Goal: Transaction & Acquisition: Purchase product/service

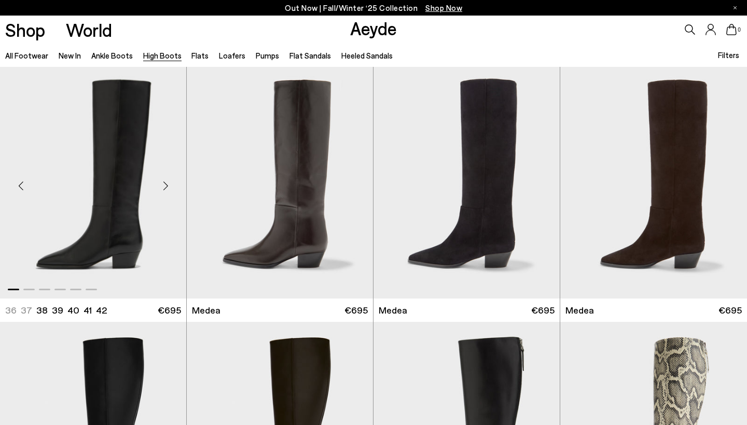
scroll to position [262, 0]
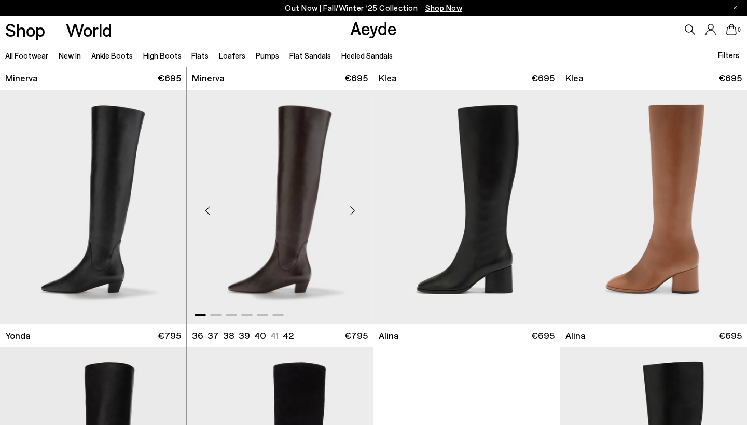
scroll to position [749, 0]
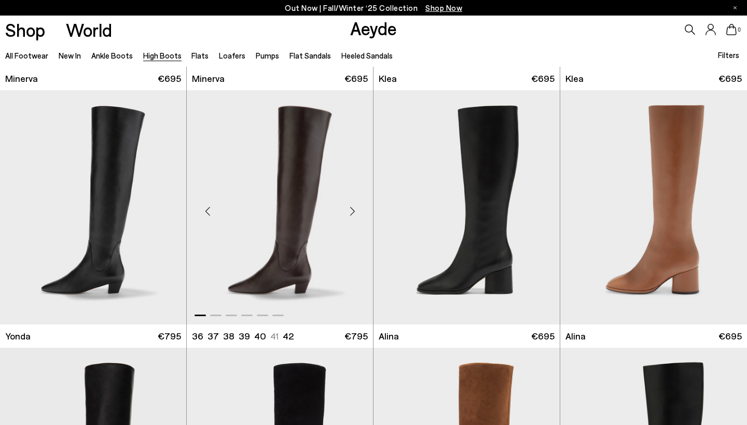
click at [356, 212] on div "Next slide" at bounding box center [352, 211] width 31 height 31
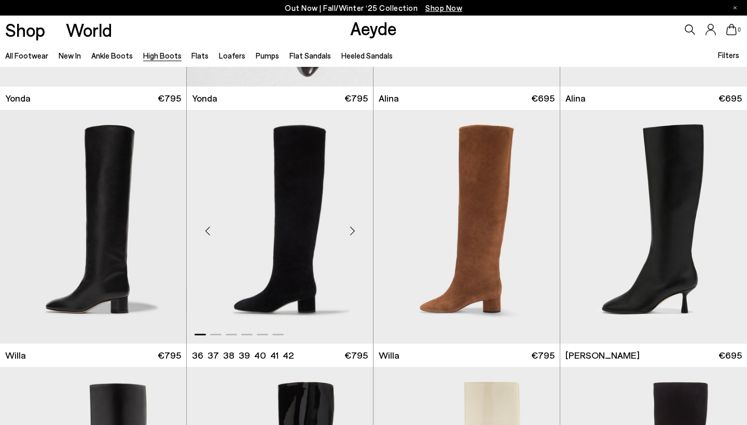
scroll to position [1002, 0]
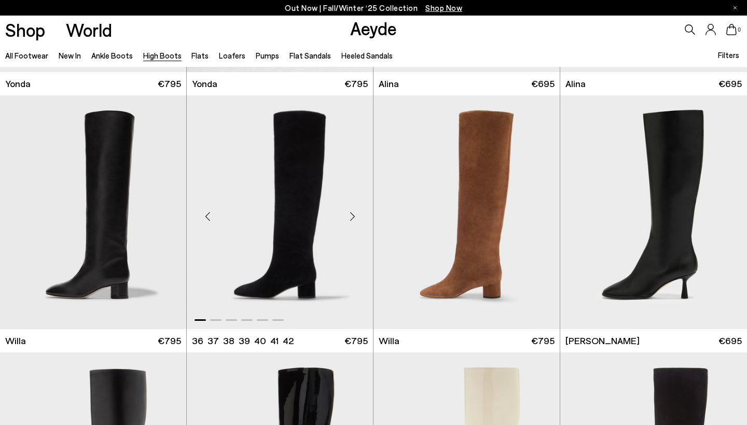
click at [352, 219] on div "Next slide" at bounding box center [352, 216] width 31 height 31
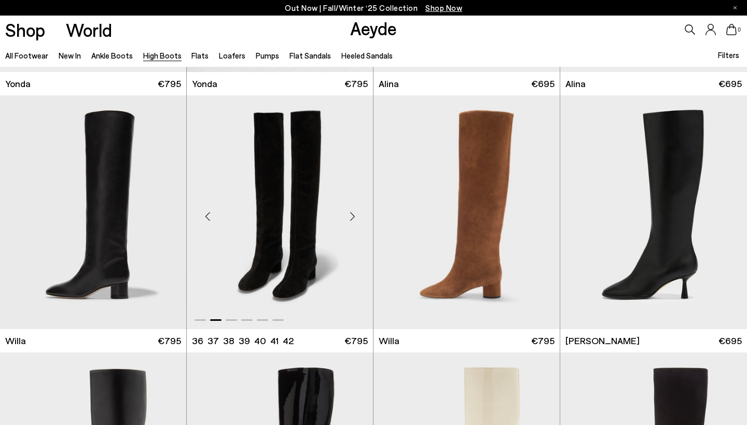
click at [349, 215] on div "Next slide" at bounding box center [352, 216] width 31 height 31
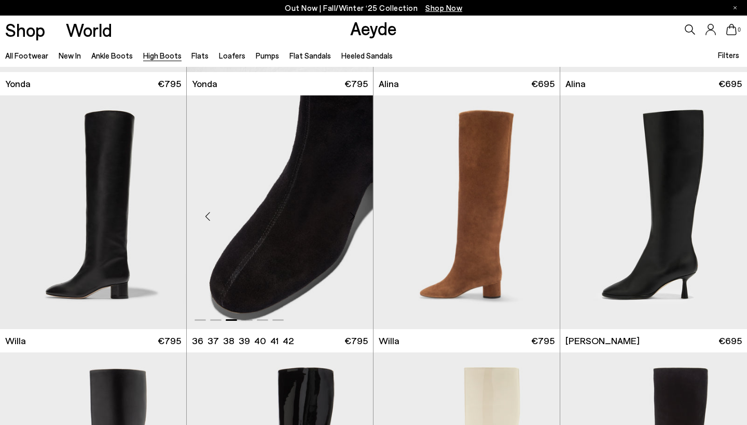
click at [349, 215] on div "Next slide" at bounding box center [352, 216] width 31 height 31
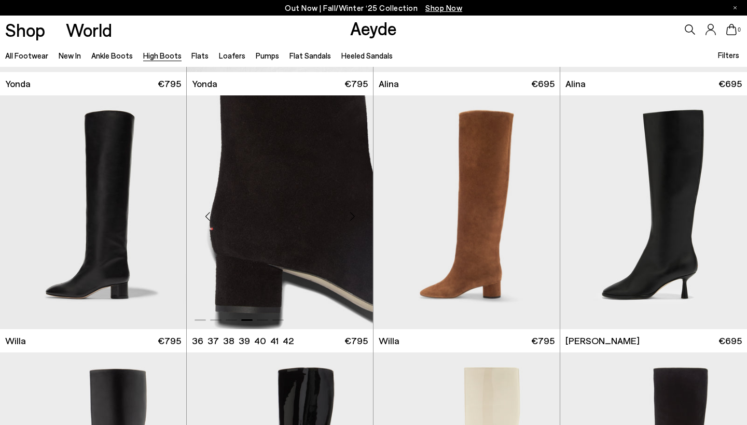
click at [349, 215] on div "Next slide" at bounding box center [352, 216] width 31 height 31
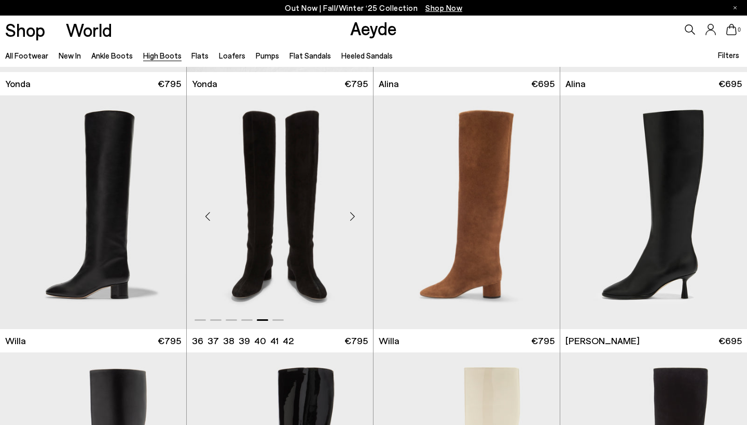
click at [349, 215] on div "Next slide" at bounding box center [352, 216] width 31 height 31
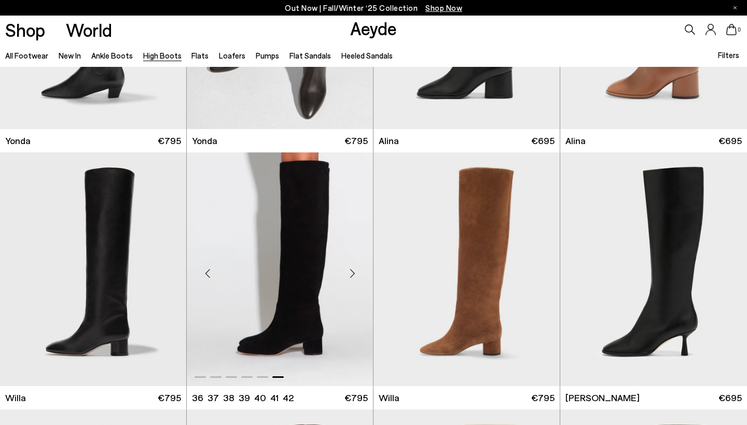
scroll to position [940, 0]
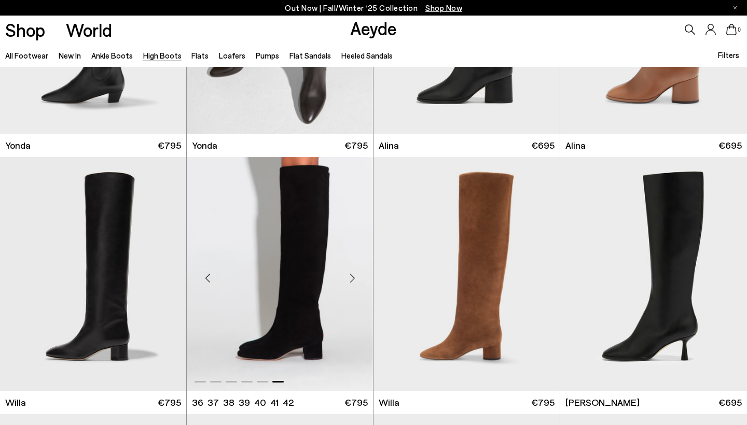
click at [287, 260] on img "6 / 6" at bounding box center [280, 274] width 186 height 234
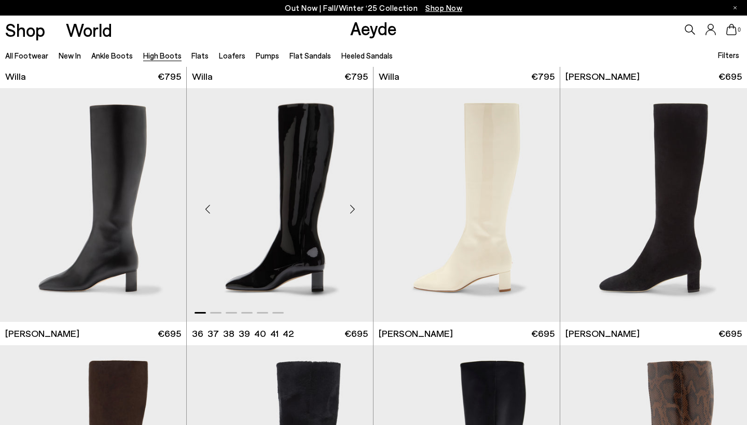
scroll to position [1273, 0]
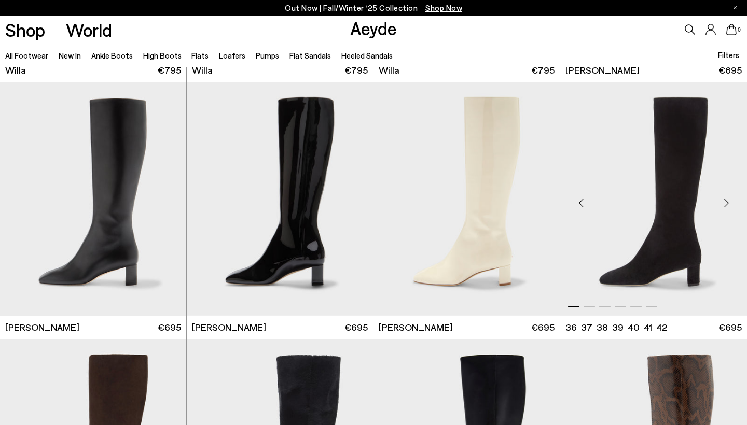
click at [716, 208] on div "Next slide" at bounding box center [726, 203] width 31 height 31
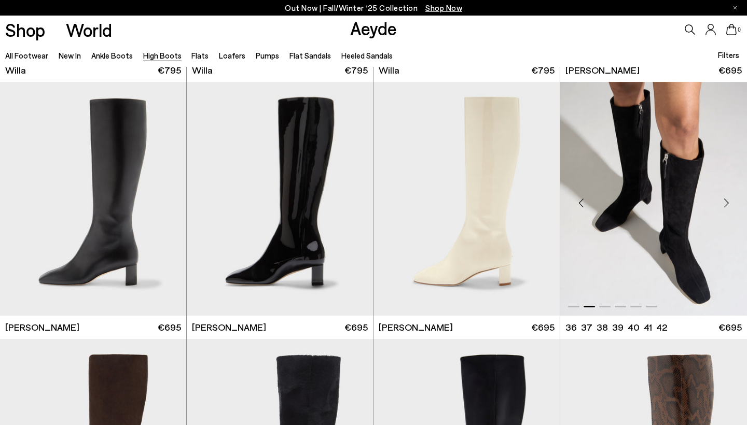
click at [716, 208] on div "Next slide" at bounding box center [726, 203] width 31 height 31
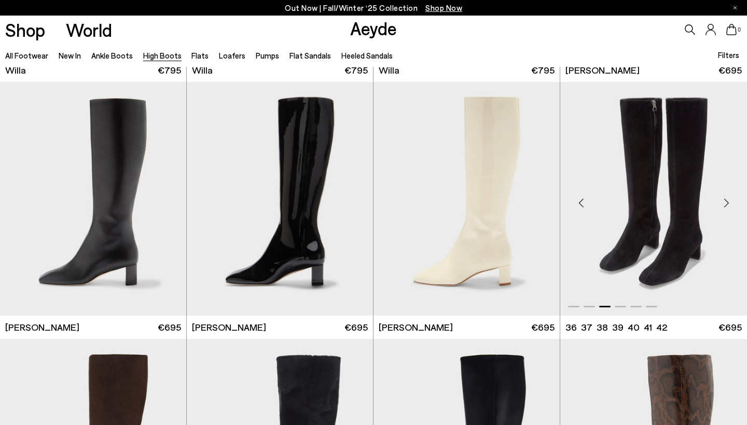
click at [716, 208] on div "Next slide" at bounding box center [726, 203] width 31 height 31
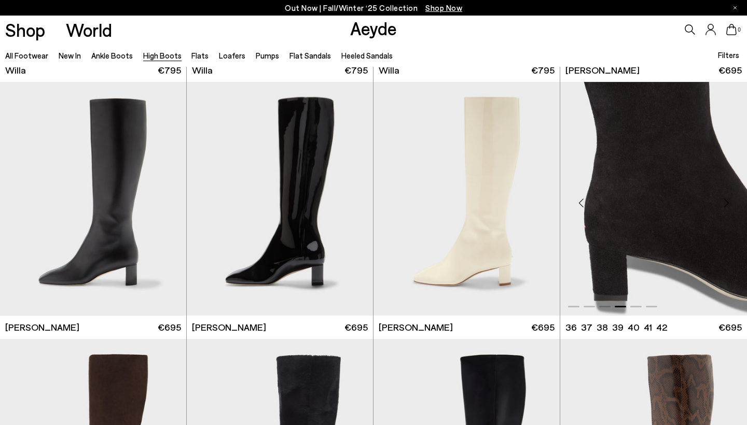
click at [648, 231] on img "4 / 6" at bounding box center [653, 199] width 187 height 234
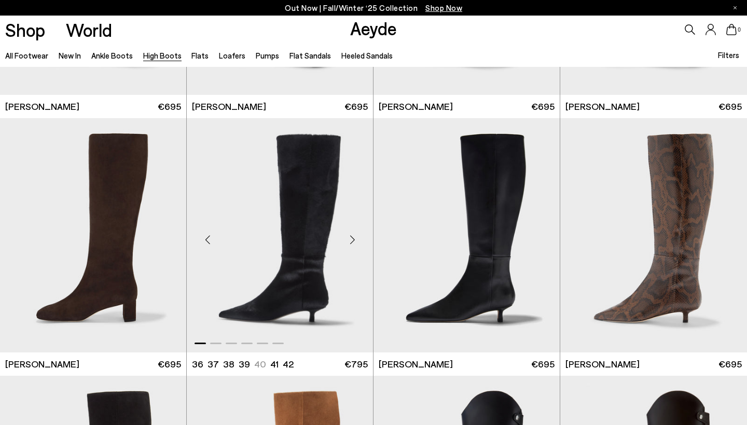
scroll to position [1494, 0]
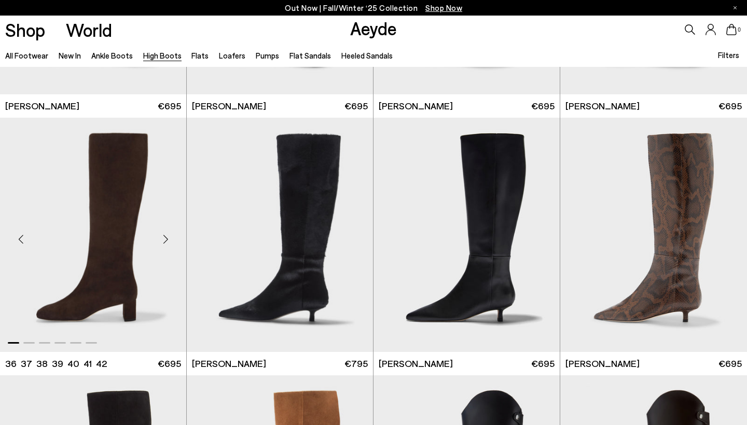
click at [161, 239] on div "Next slide" at bounding box center [165, 239] width 31 height 31
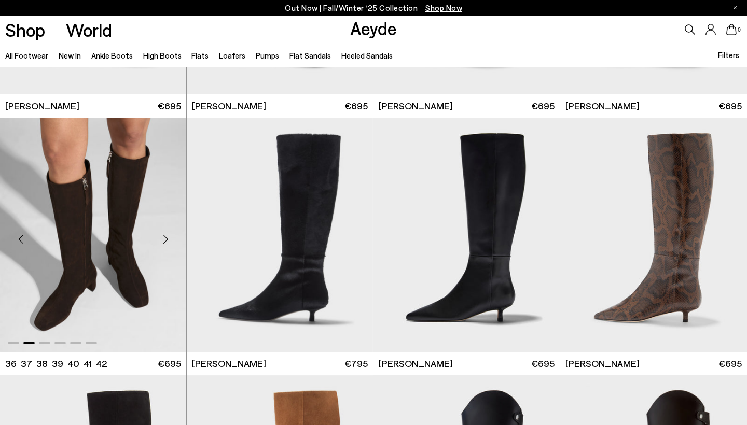
click at [161, 239] on div "Next slide" at bounding box center [165, 239] width 31 height 31
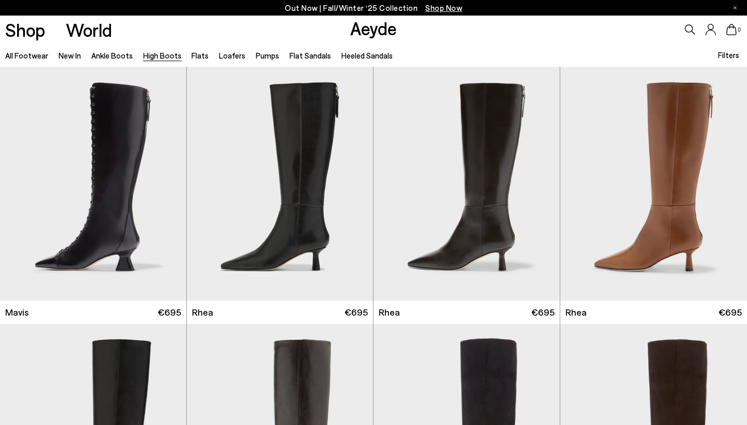
scroll to position [0, 0]
click at [113, 56] on link "Ankle Boots" at bounding box center [112, 55] width 42 height 9
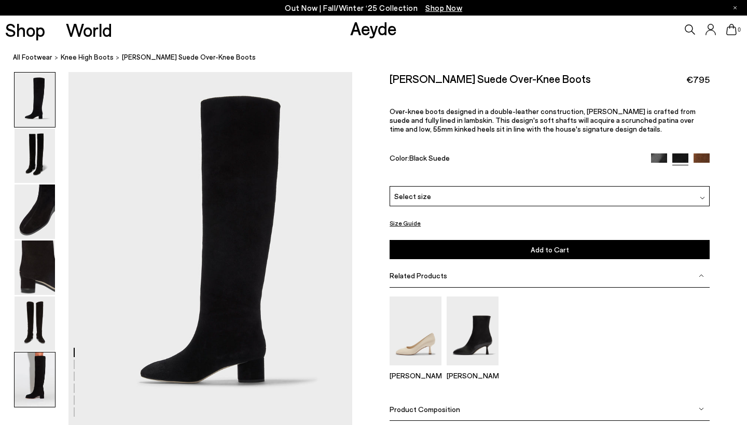
click at [53, 372] on img at bounding box center [35, 380] width 40 height 54
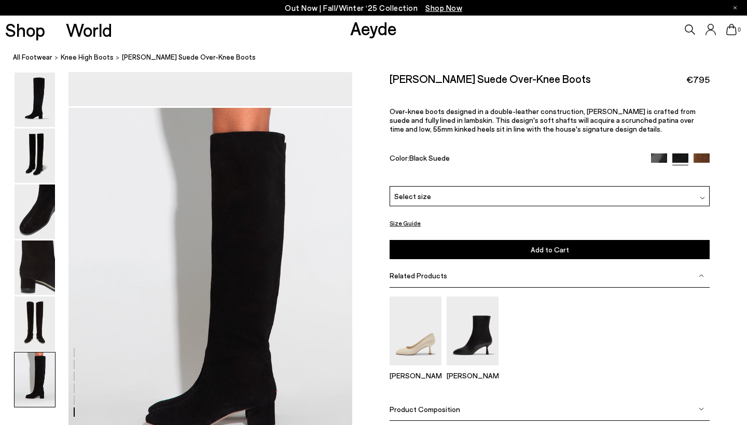
scroll to position [1826, 0]
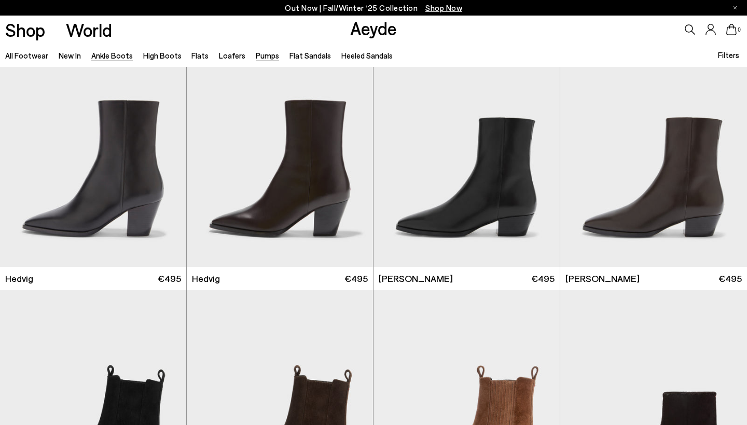
scroll to position [293, 0]
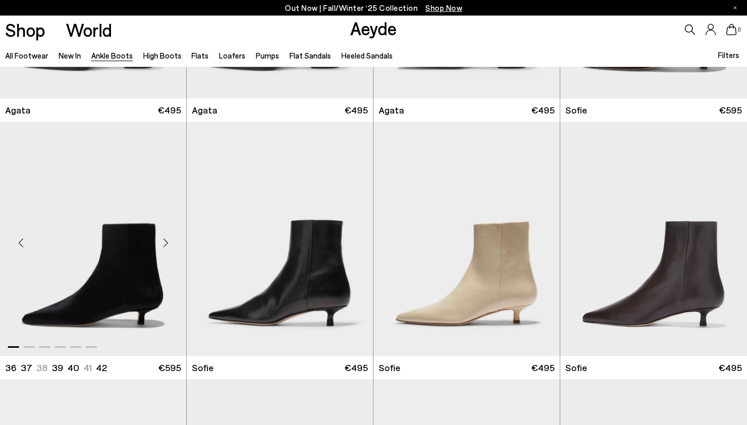
scroll to position [719, 0]
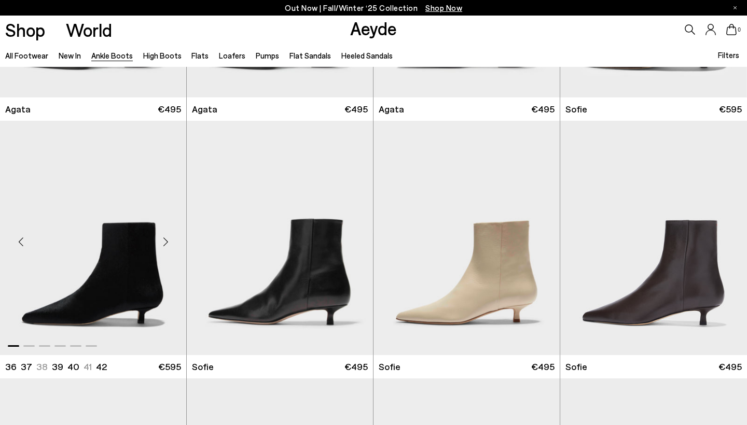
click at [167, 242] on div "Next slide" at bounding box center [165, 242] width 31 height 31
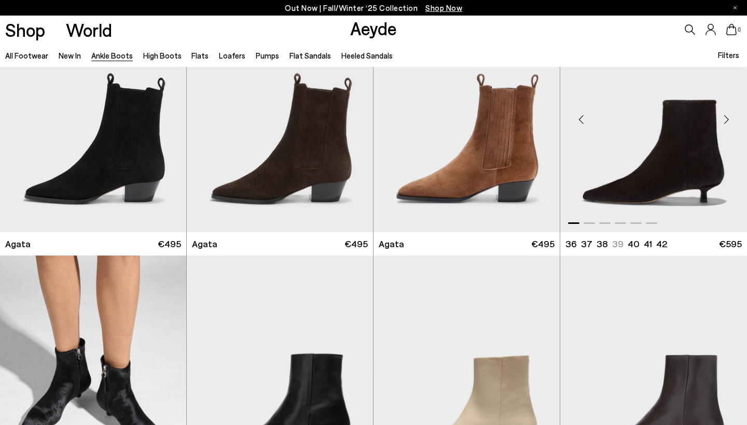
scroll to position [569, 0]
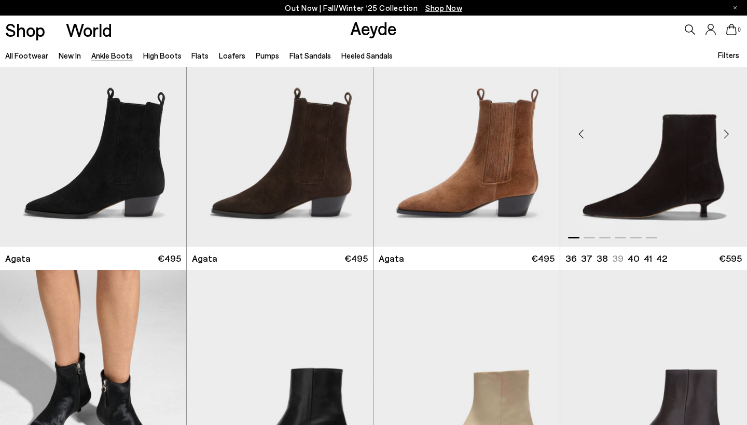
click at [729, 133] on div "Next slide" at bounding box center [726, 133] width 31 height 31
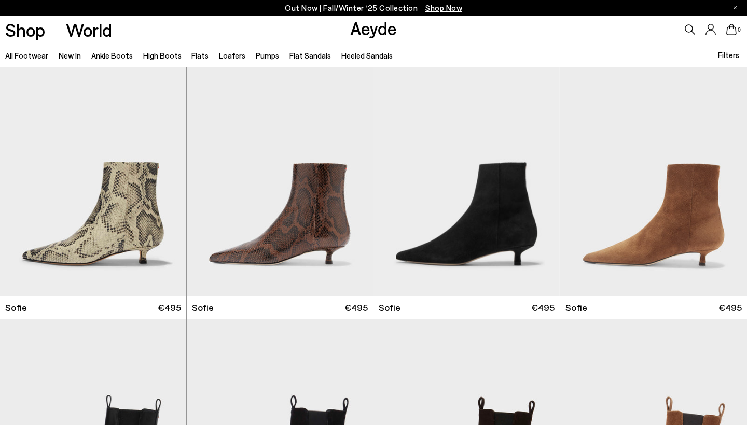
scroll to position [1037, 0]
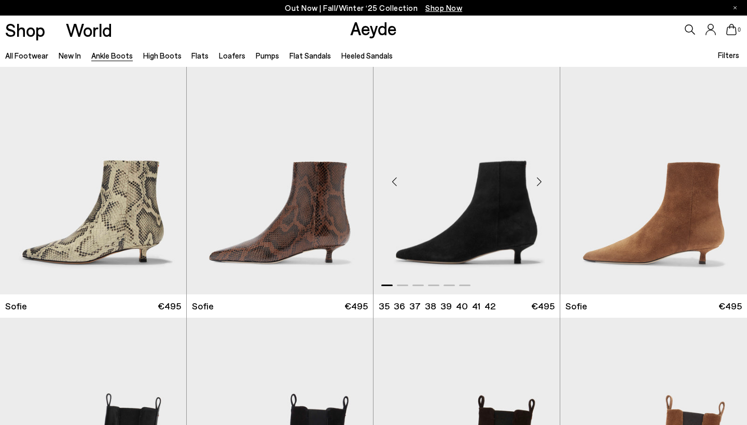
click at [538, 180] on div "Next slide" at bounding box center [538, 181] width 31 height 31
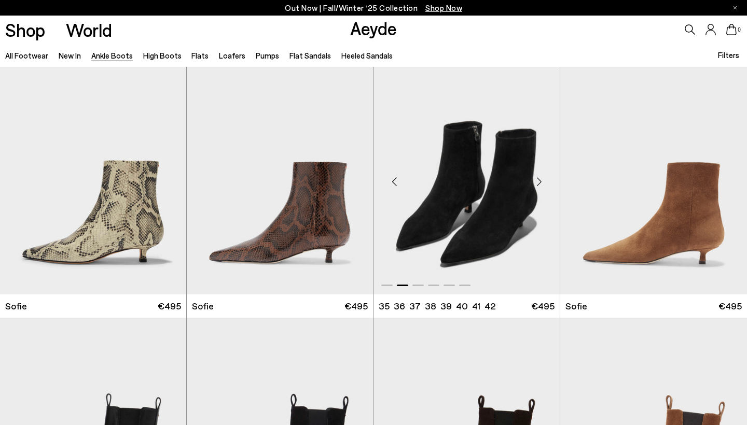
click at [538, 180] on div "Next slide" at bounding box center [538, 181] width 31 height 31
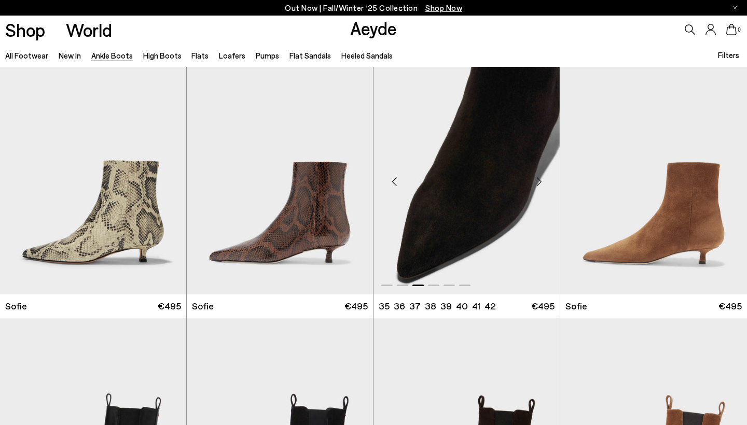
click at [538, 180] on div "Next slide" at bounding box center [538, 181] width 31 height 31
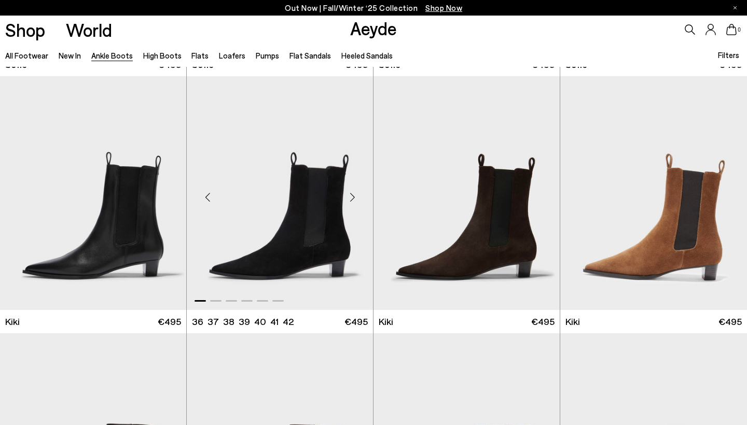
scroll to position [1279, 0]
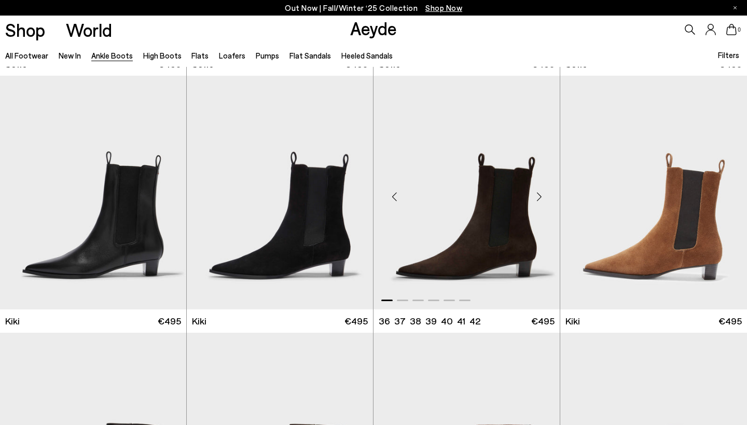
click at [540, 195] on div "Next slide" at bounding box center [538, 197] width 31 height 31
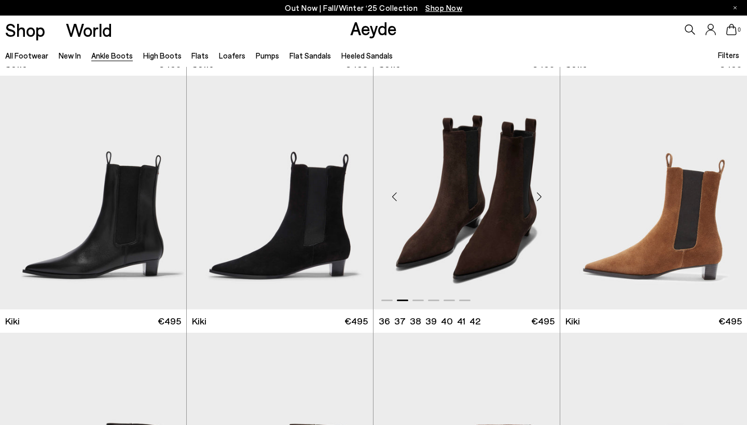
click at [540, 195] on div "Next slide" at bounding box center [538, 197] width 31 height 31
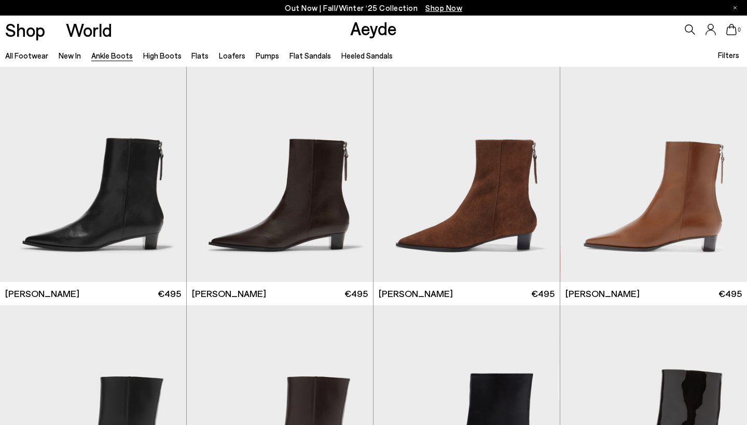
scroll to position [1565, 0]
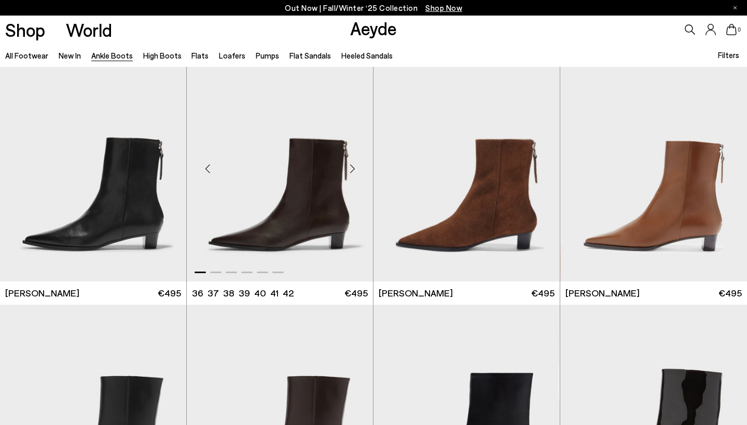
click at [350, 166] on div "Next slide" at bounding box center [352, 168] width 31 height 31
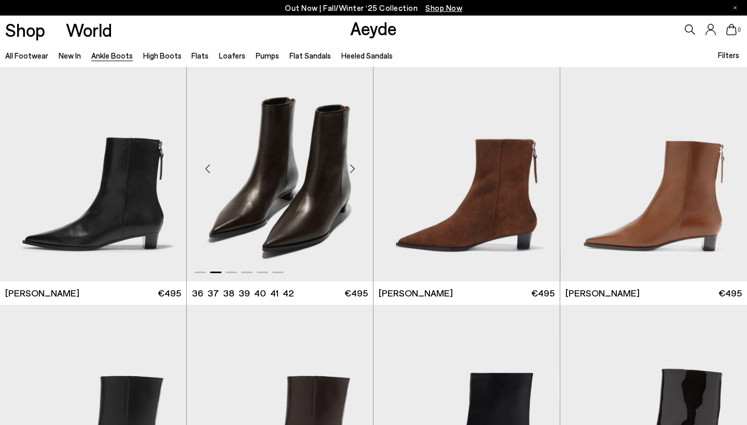
click at [213, 167] on div "Previous slide" at bounding box center [207, 168] width 31 height 31
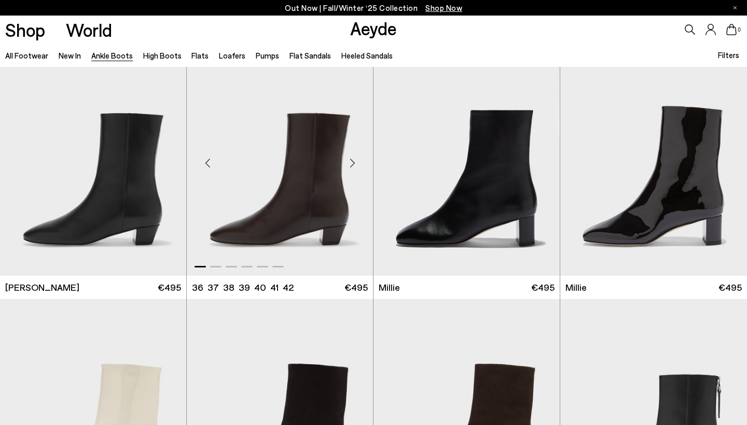
scroll to position [1835, 0]
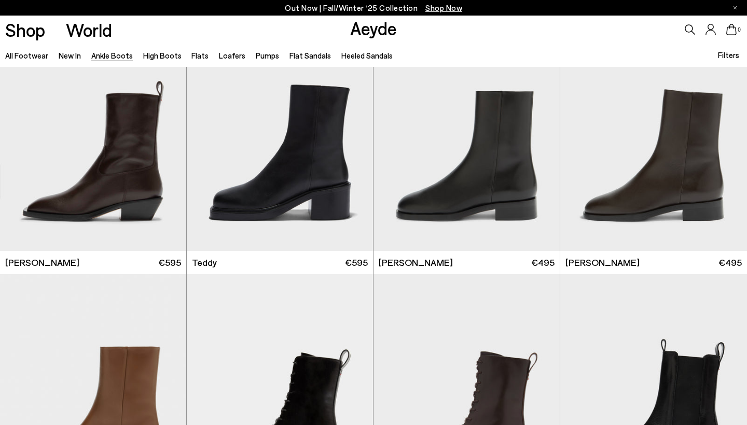
scroll to position [3407, 0]
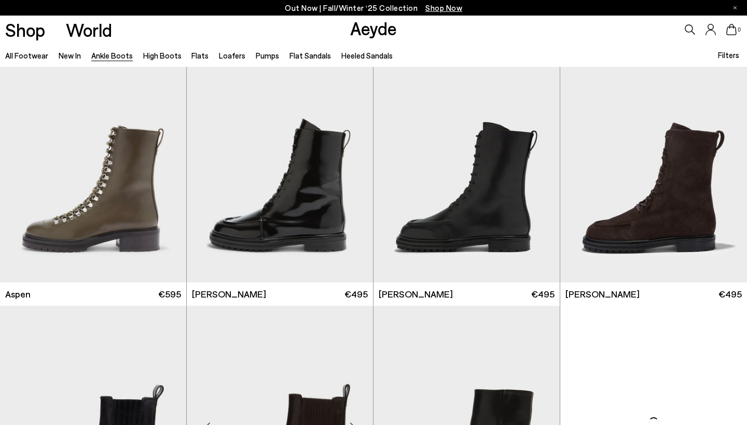
scroll to position [4134, 0]
